Goal: Task Accomplishment & Management: Manage account settings

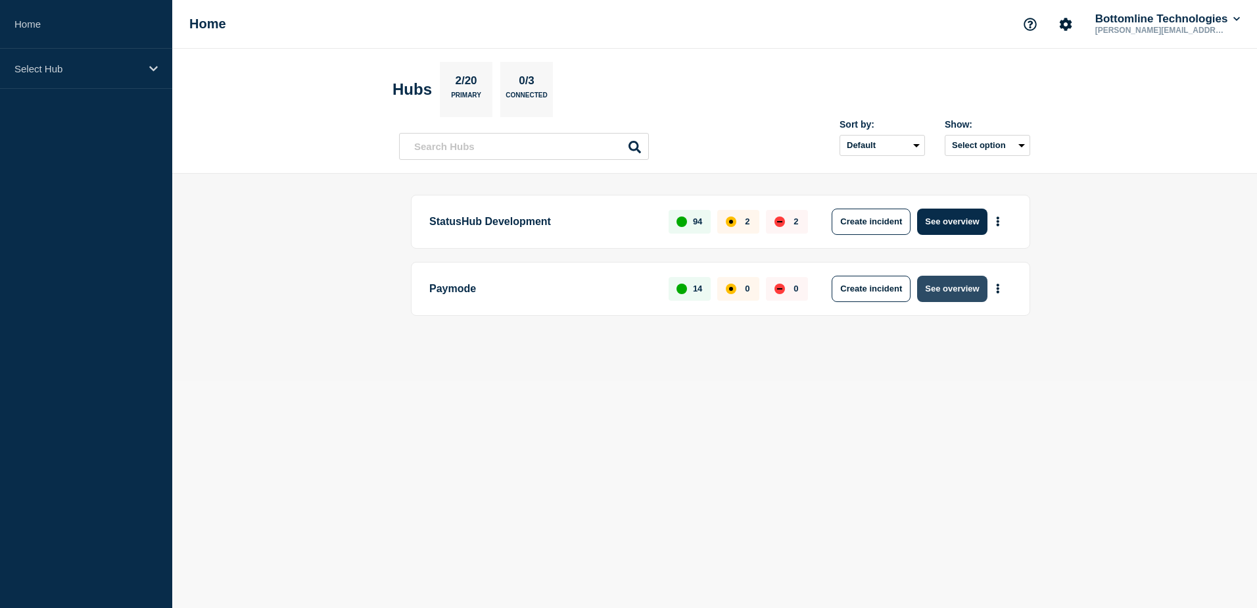
click at [963, 291] on button "See overview" at bounding box center [952, 288] width 70 height 26
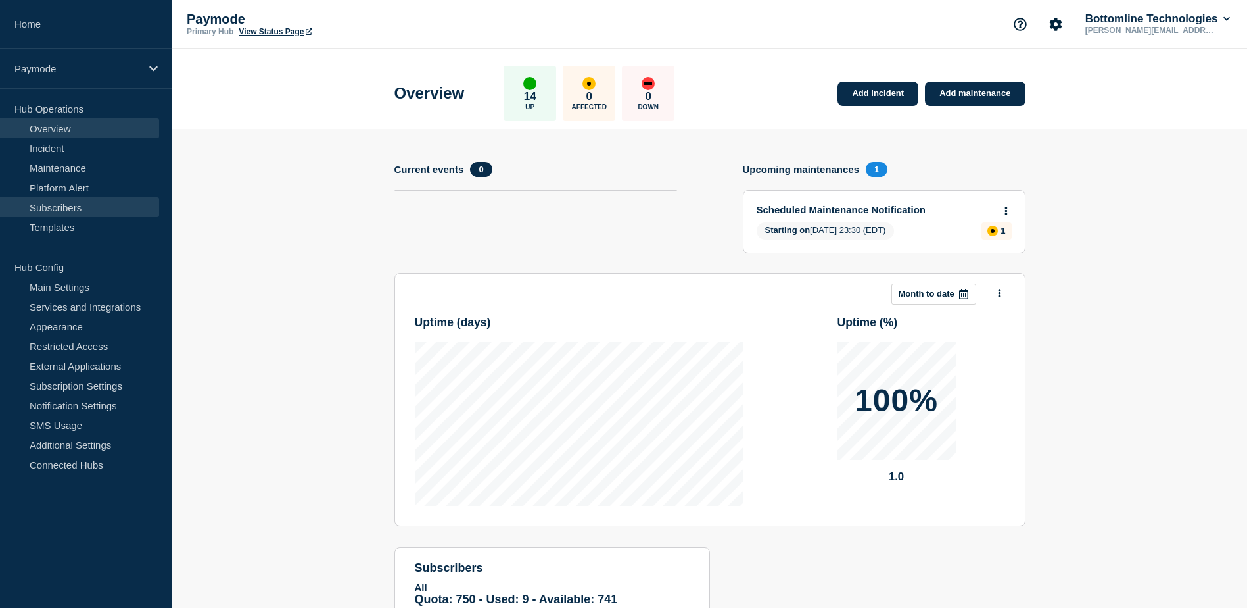
click at [42, 206] on link "Subscribers" at bounding box center [79, 207] width 159 height 20
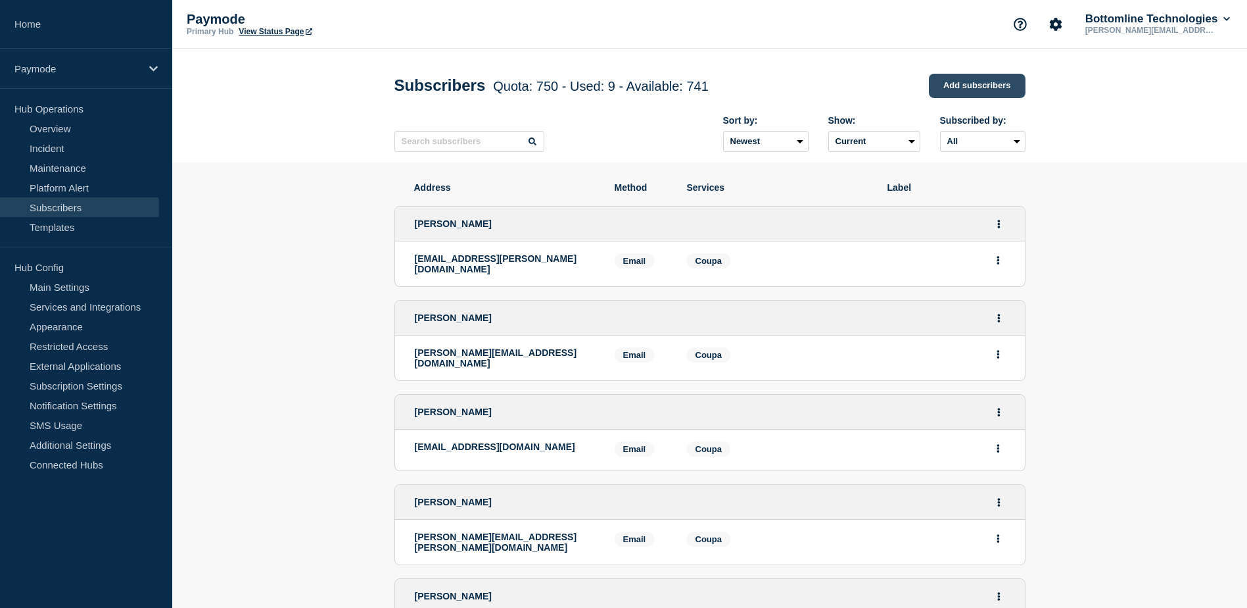
click at [955, 87] on link "Add subscribers" at bounding box center [977, 86] width 97 height 24
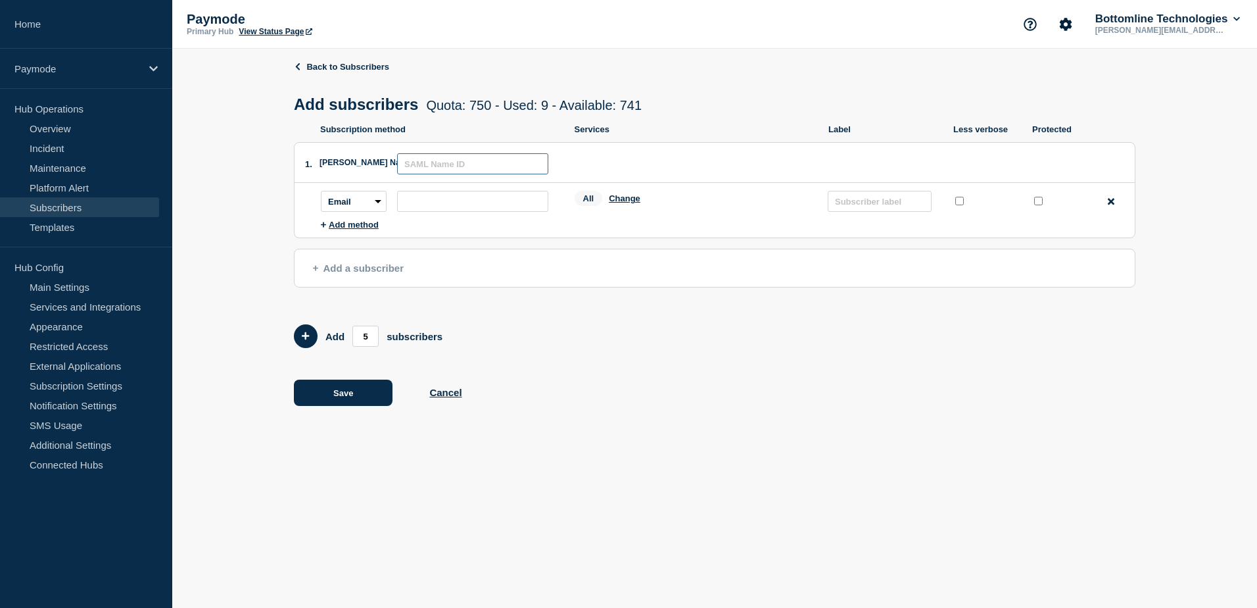
click at [466, 174] on input "text" at bounding box center [472, 163] width 151 height 21
type input "[PERSON_NAME]"
click at [424, 201] on input "subscription-address" at bounding box center [472, 201] width 151 height 21
paste input "[PERSON_NAME][EMAIL_ADDRESS][PERSON_NAME][DOMAIN_NAME]"
type input "[PERSON_NAME][EMAIL_ADDRESS][PERSON_NAME][DOMAIN_NAME]"
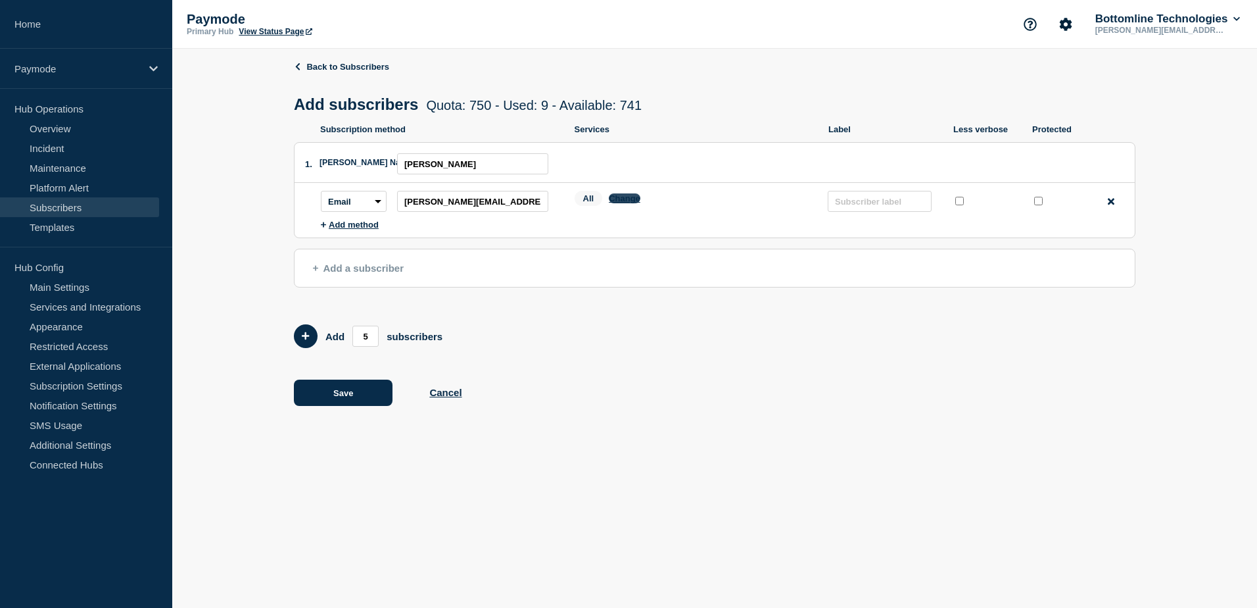
click at [625, 202] on button "Change" at bounding box center [625, 198] width 32 height 10
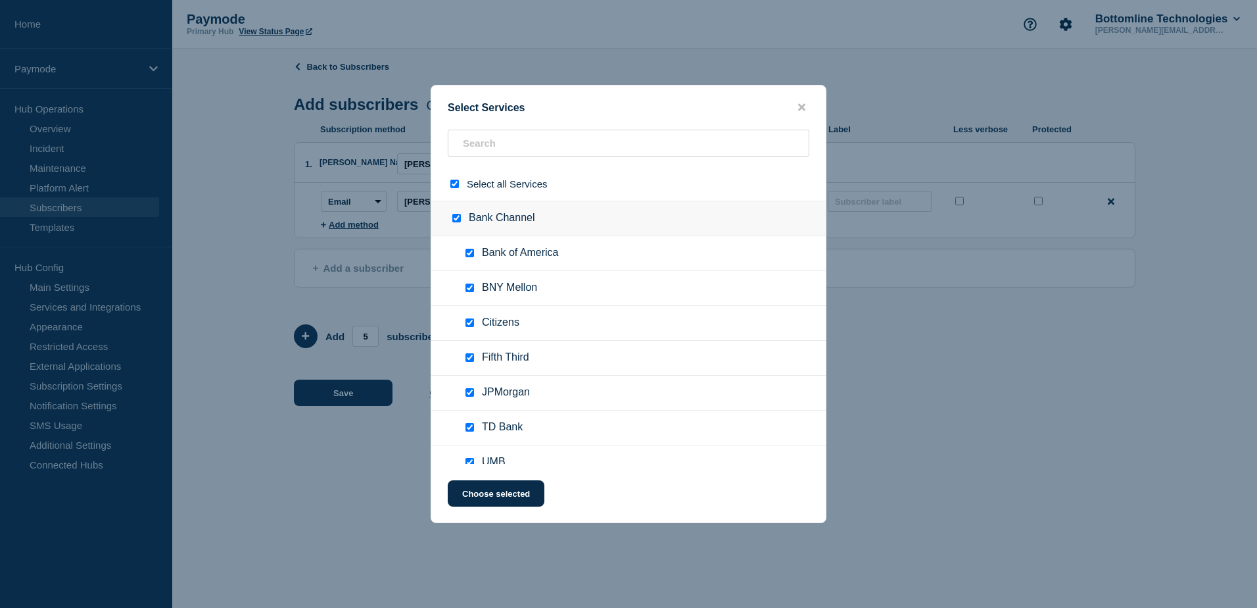
click at [454, 185] on input "select all checkbox" at bounding box center [454, 183] width 9 height 9
checkbox input "false"
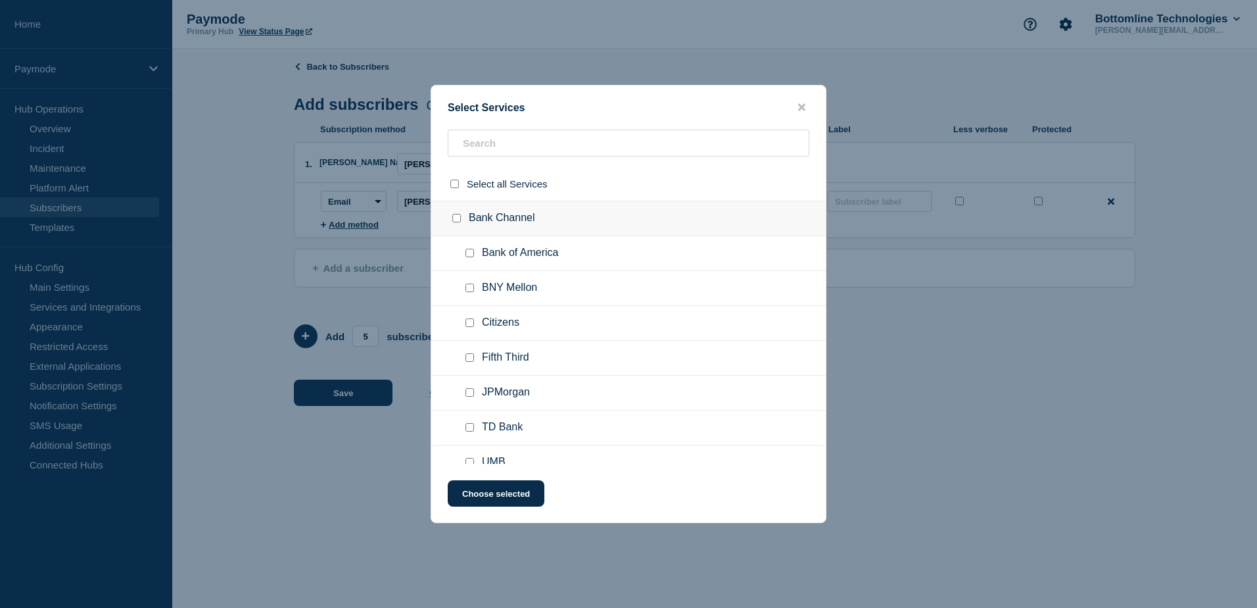
checkbox input "false"
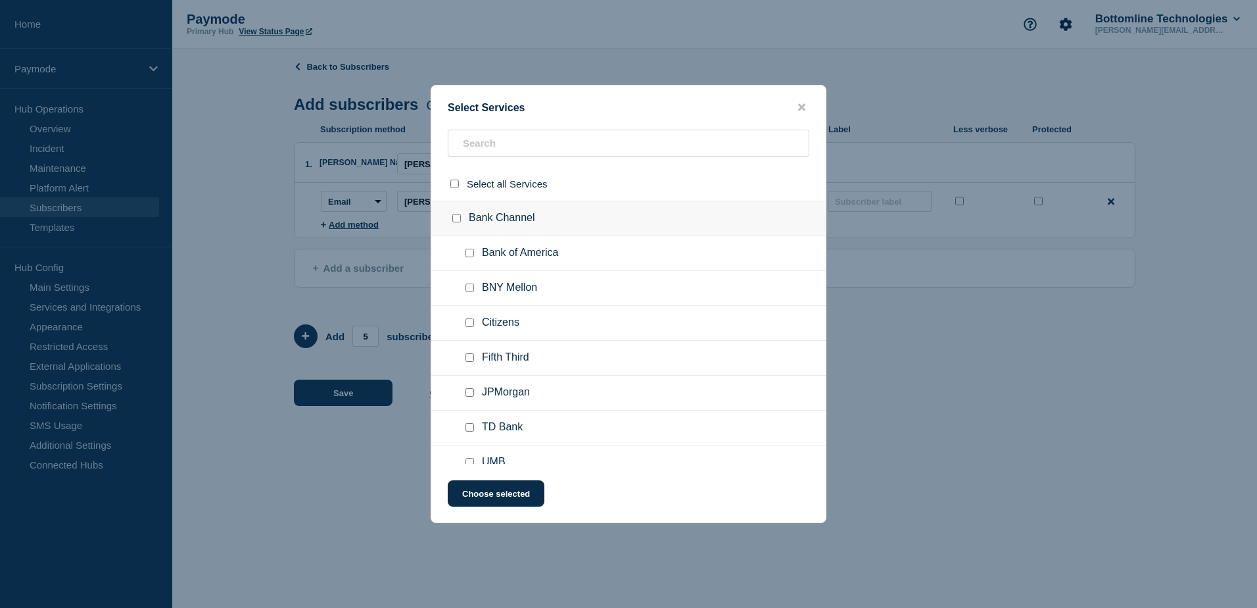
checkbox input "false"
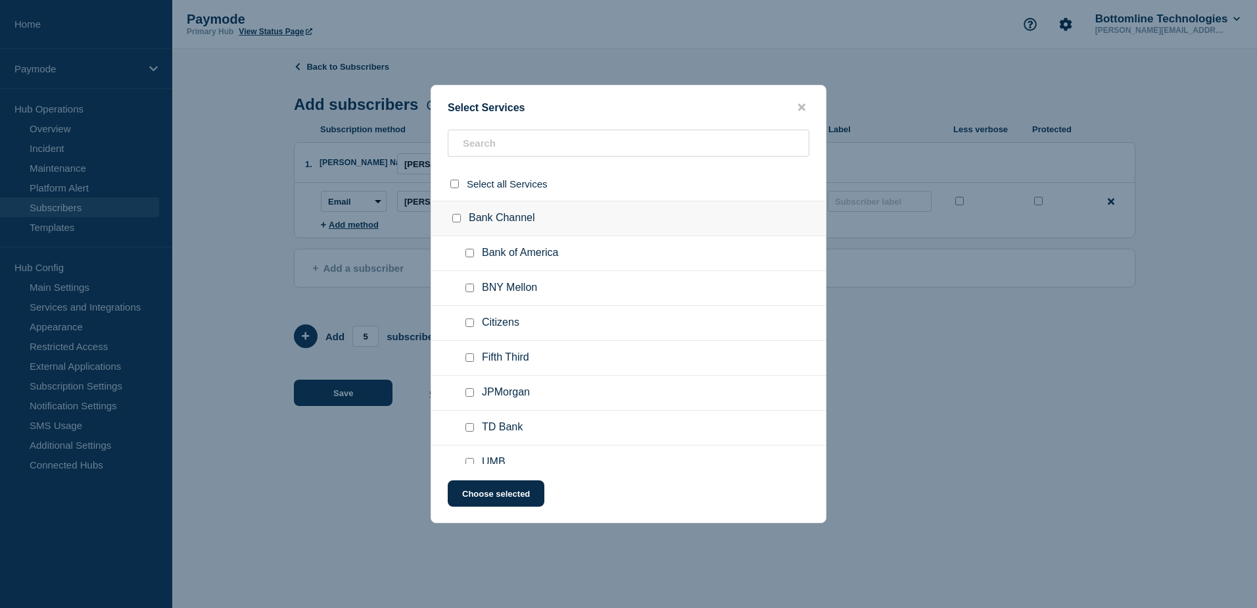
checkbox input "false"
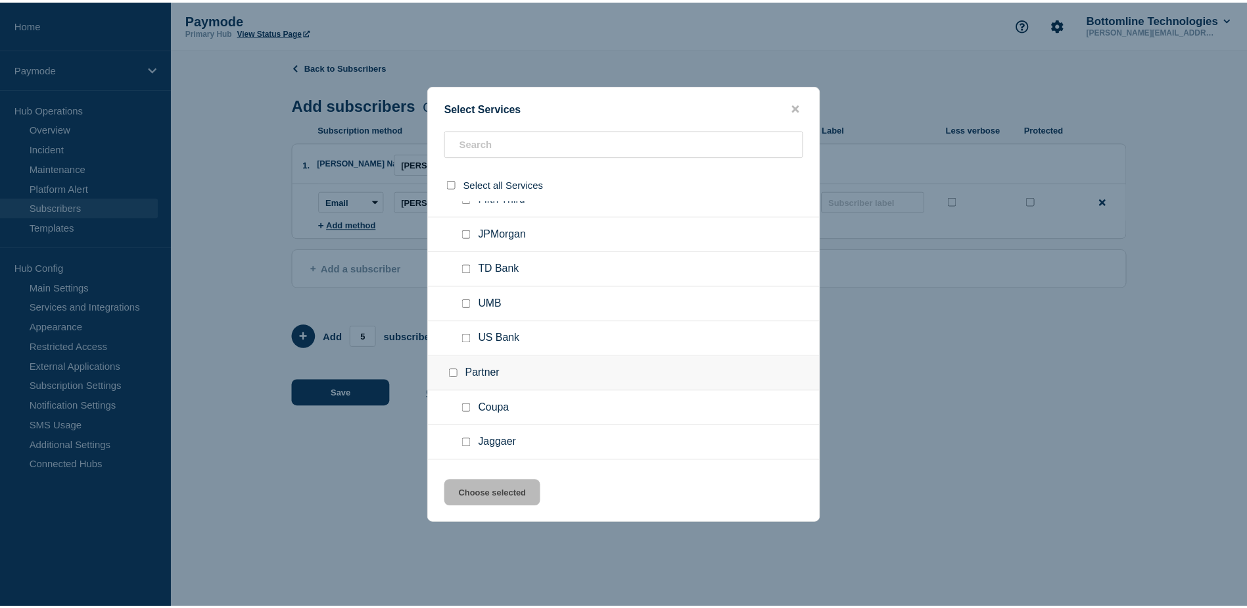
scroll to position [230, 0]
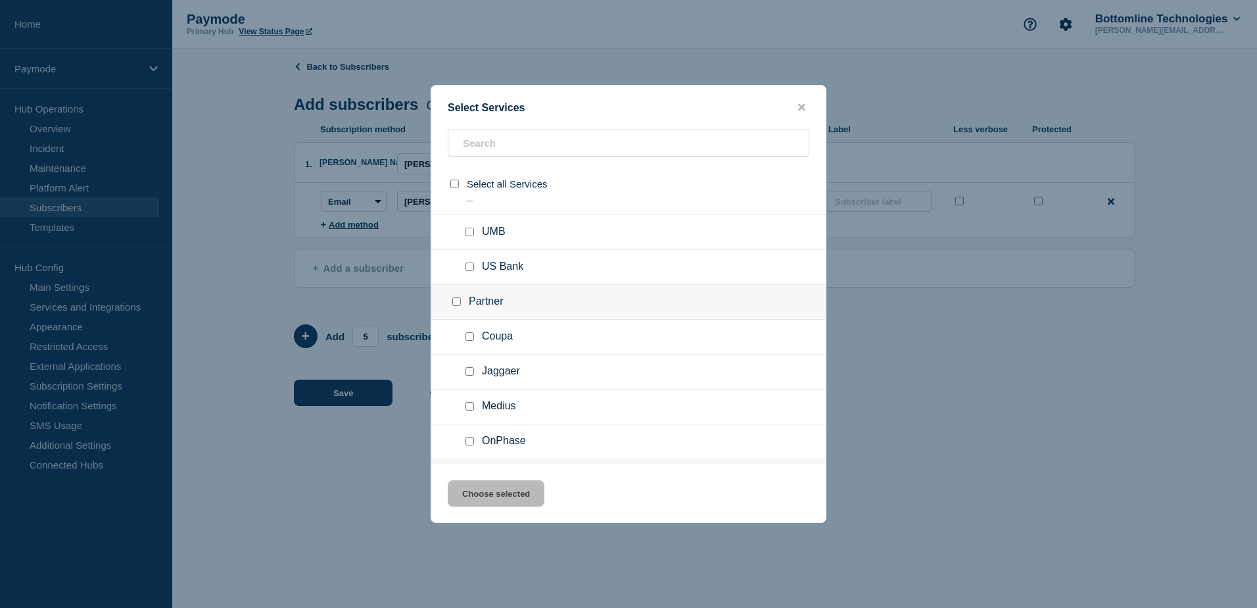
click at [469, 341] on input "Coupa checkbox" at bounding box center [470, 336] width 9 height 9
checkbox input "true"
click at [531, 491] on button "Choose selected" at bounding box center [496, 493] width 97 height 26
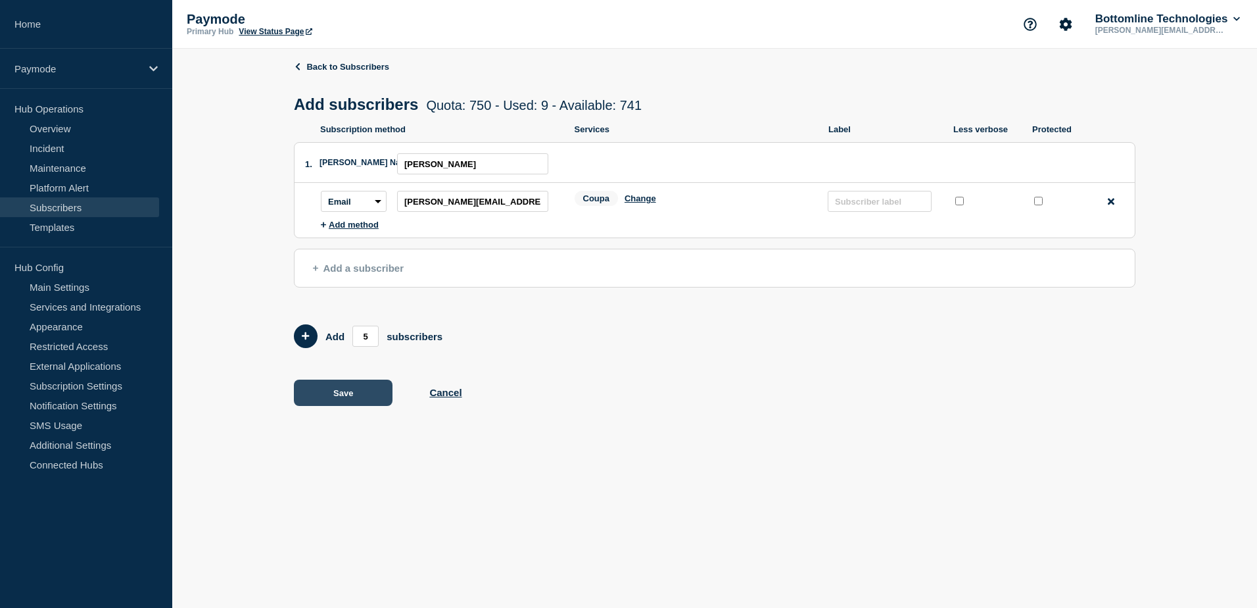
click at [350, 398] on button "Save" at bounding box center [343, 392] width 99 height 26
